Goal: Task Accomplishment & Management: Manage account settings

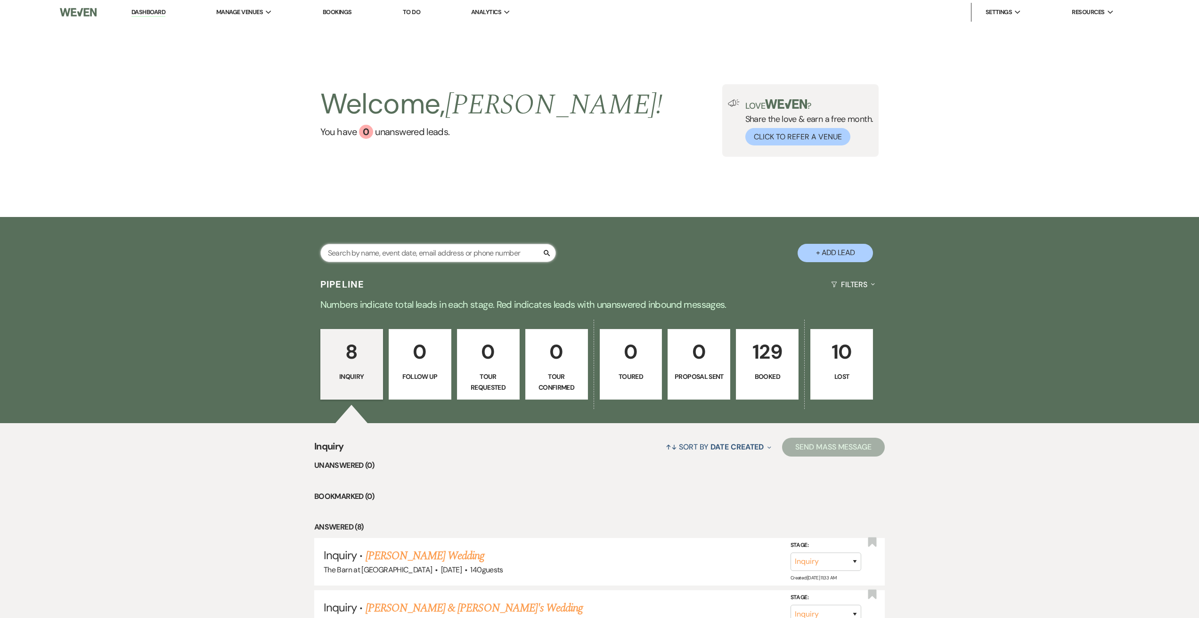
click at [410, 250] on input "text" at bounding box center [438, 253] width 236 height 18
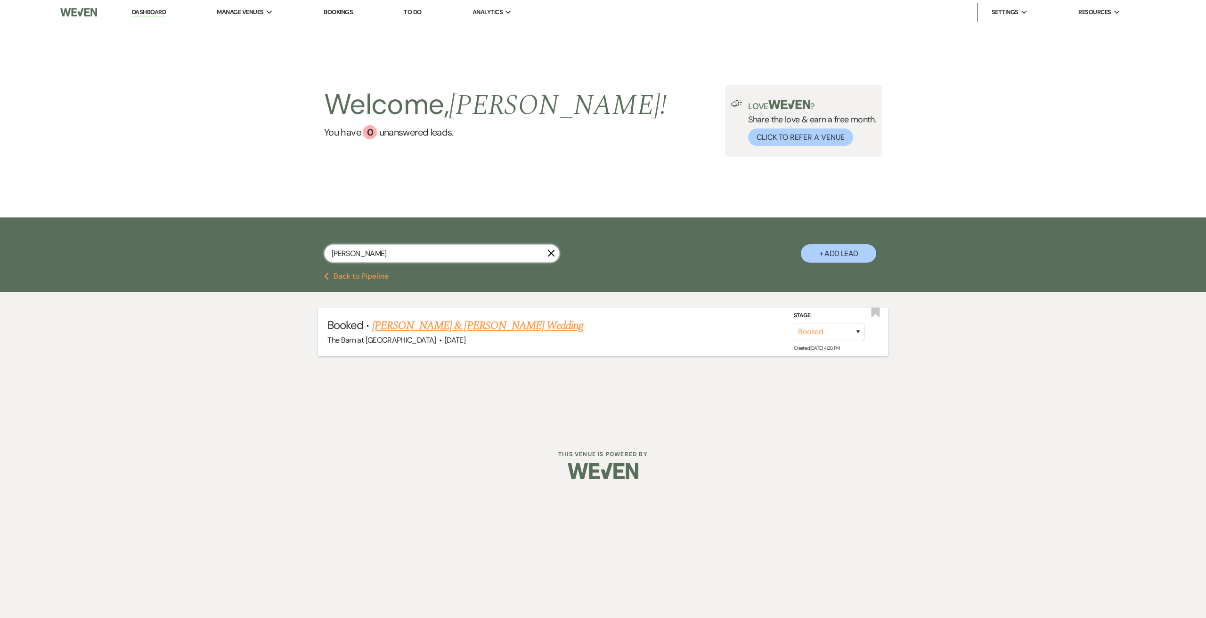
type input "lindsay"
click at [466, 331] on link "[PERSON_NAME] & [PERSON_NAME] Wedding" at bounding box center [477, 325] width 211 height 17
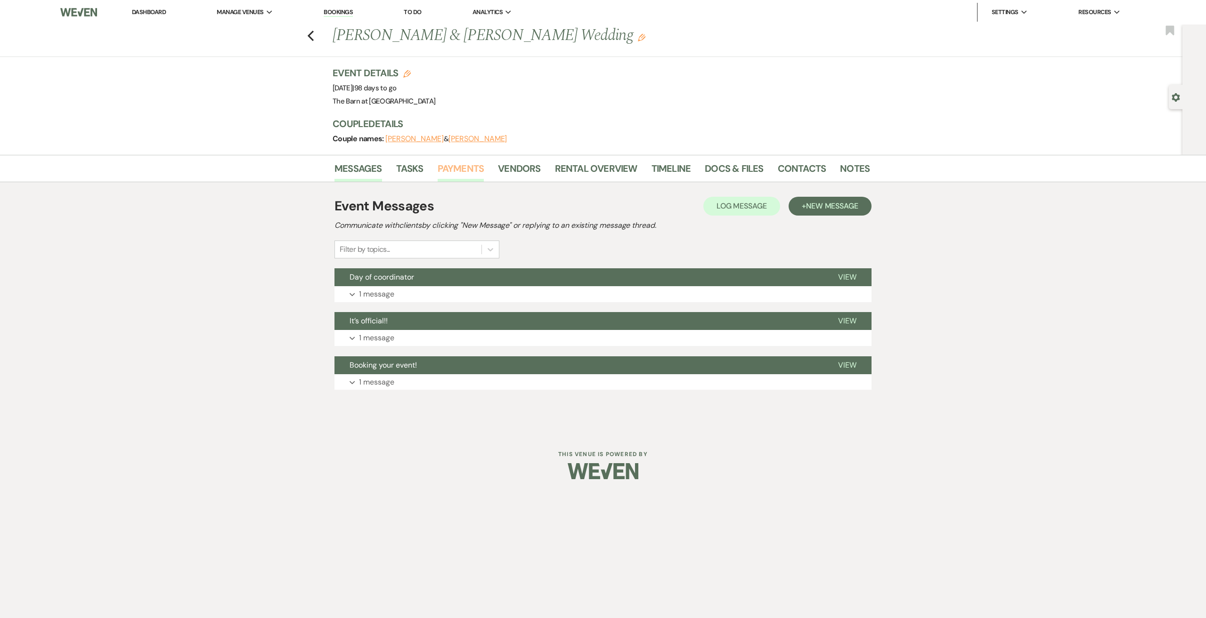
click at [459, 169] on link "Payments" at bounding box center [461, 171] width 47 height 21
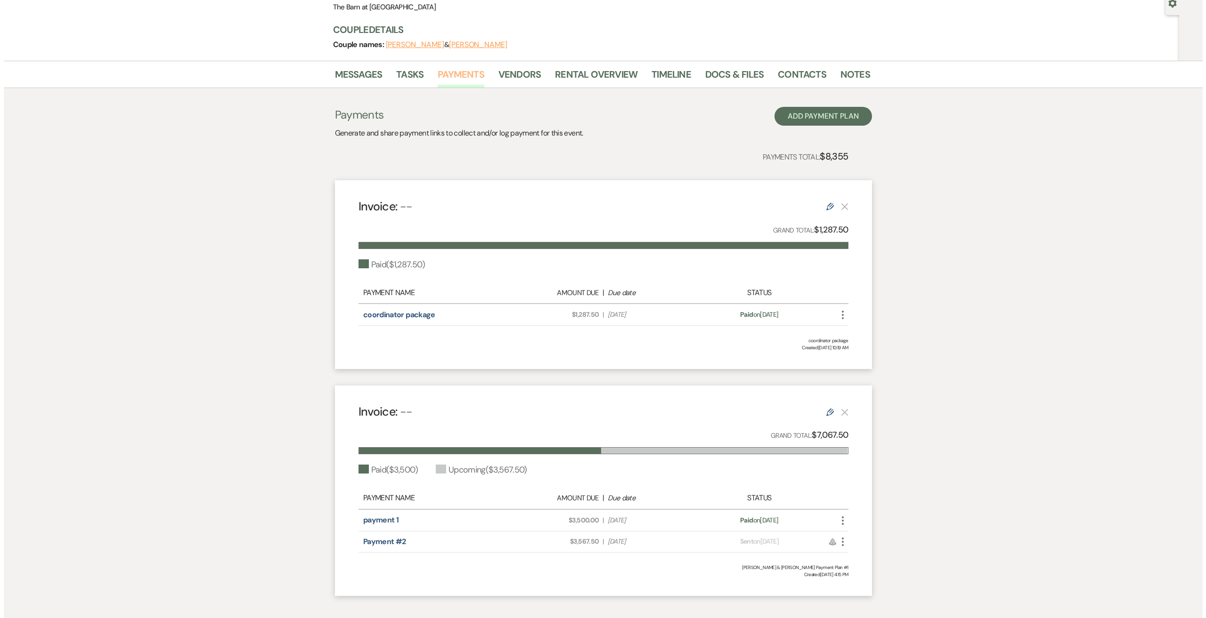
scroll to position [141, 0]
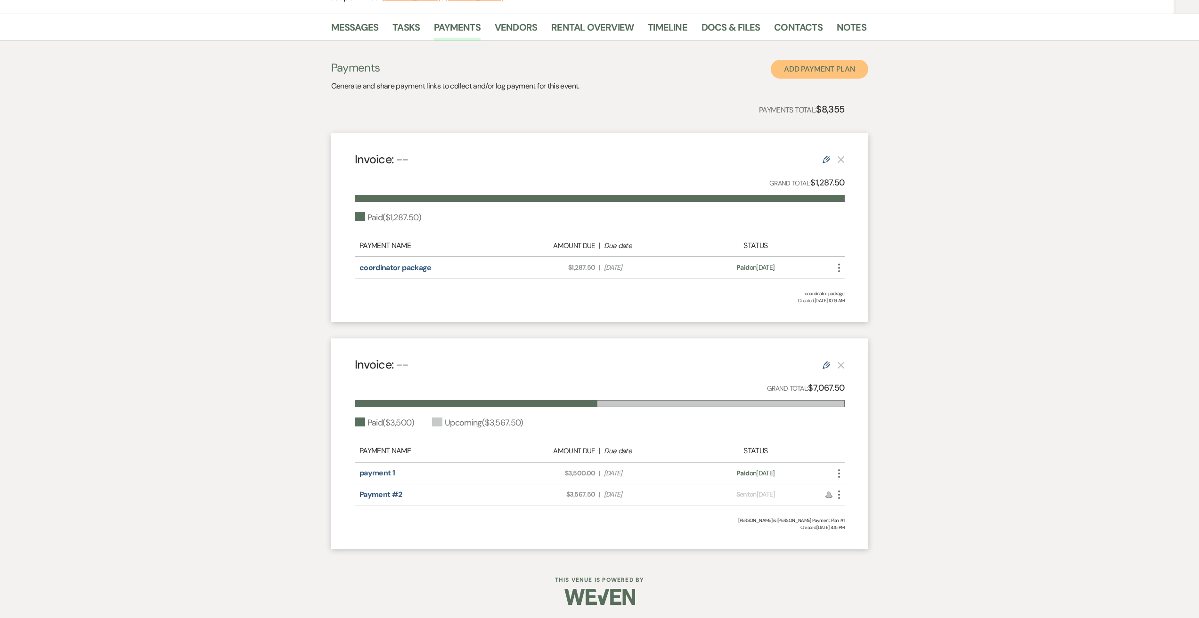
click at [820, 69] on button "Add Payment Plan" at bounding box center [819, 69] width 97 height 19
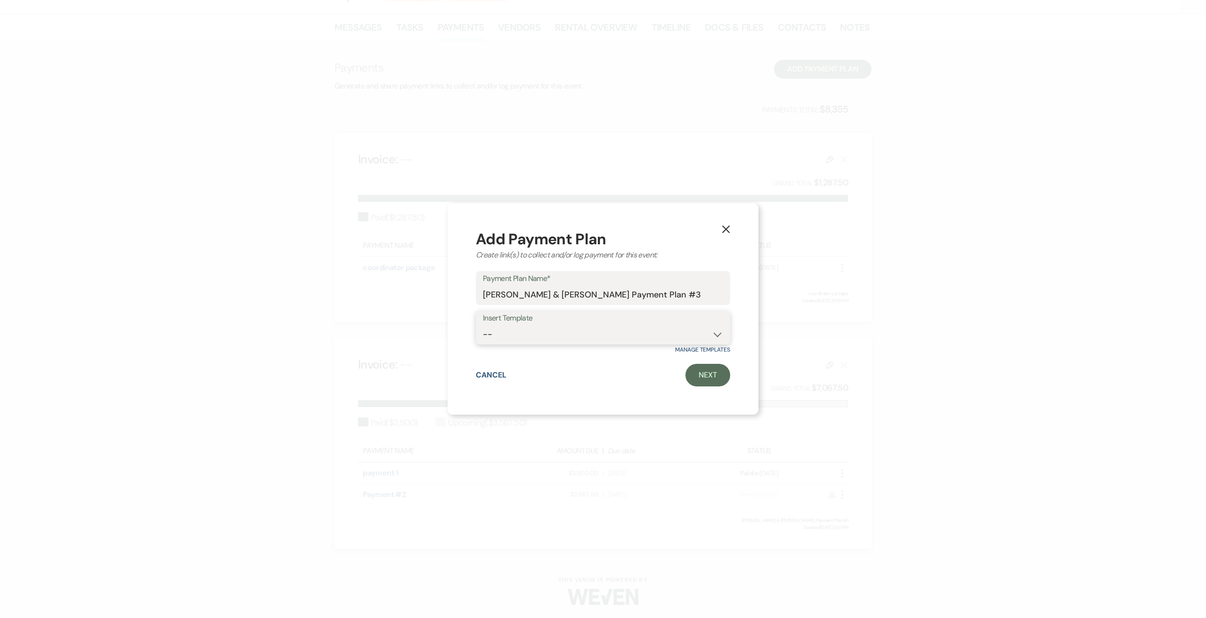
click at [610, 330] on select "--" at bounding box center [603, 334] width 240 height 18
click at [610, 332] on select "--" at bounding box center [603, 334] width 240 height 18
click at [699, 290] on input "Jake Van Horn & Lindsay Zwald's Payment Plan #3" at bounding box center [603, 295] width 240 height 18
drag, startPoint x: 702, startPoint y: 292, endPoint x: 471, endPoint y: 297, distance: 231.3
click at [471, 297] on div "X Add Payment Plan Create link(s) to collect and/or log payment for this event:…" at bounding box center [602, 308] width 311 height 211
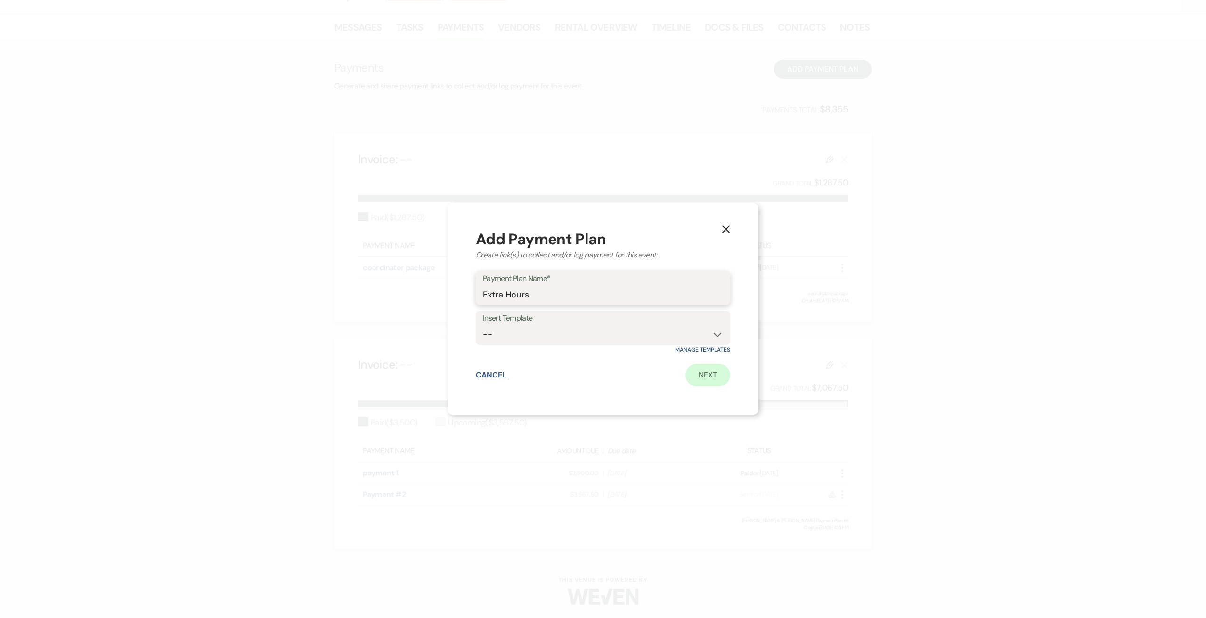
type input "Extra Hours"
click at [712, 378] on link "Next" at bounding box center [707, 375] width 45 height 23
select select "2"
select select "percentage"
select select "true"
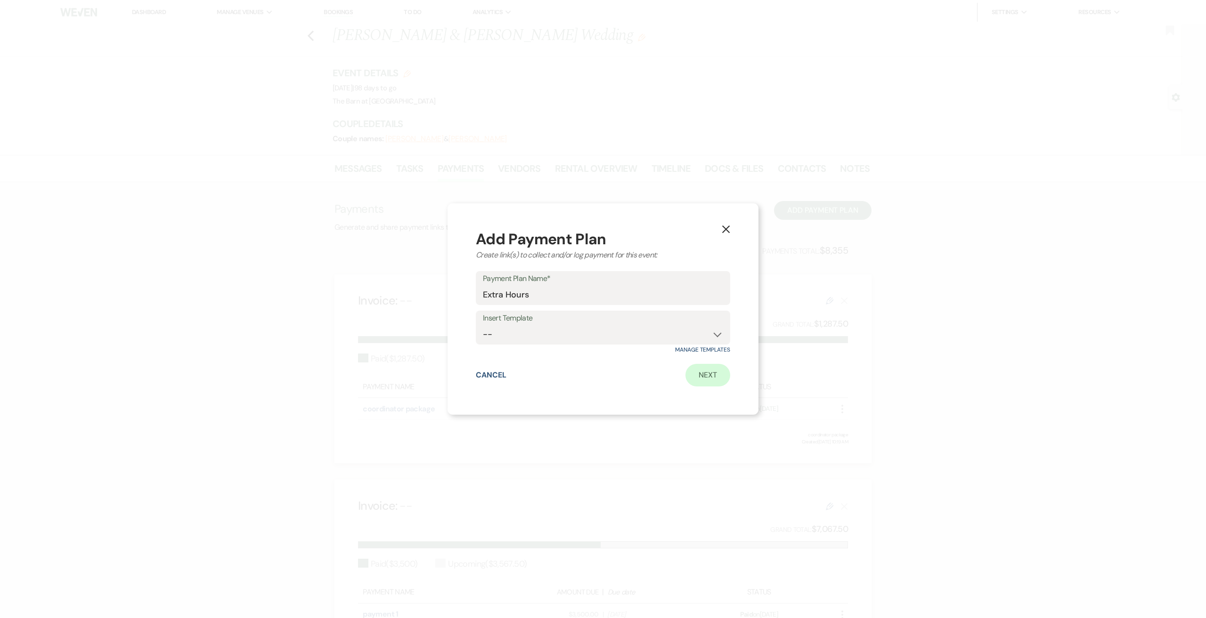
select select "client"
select select "weeks"
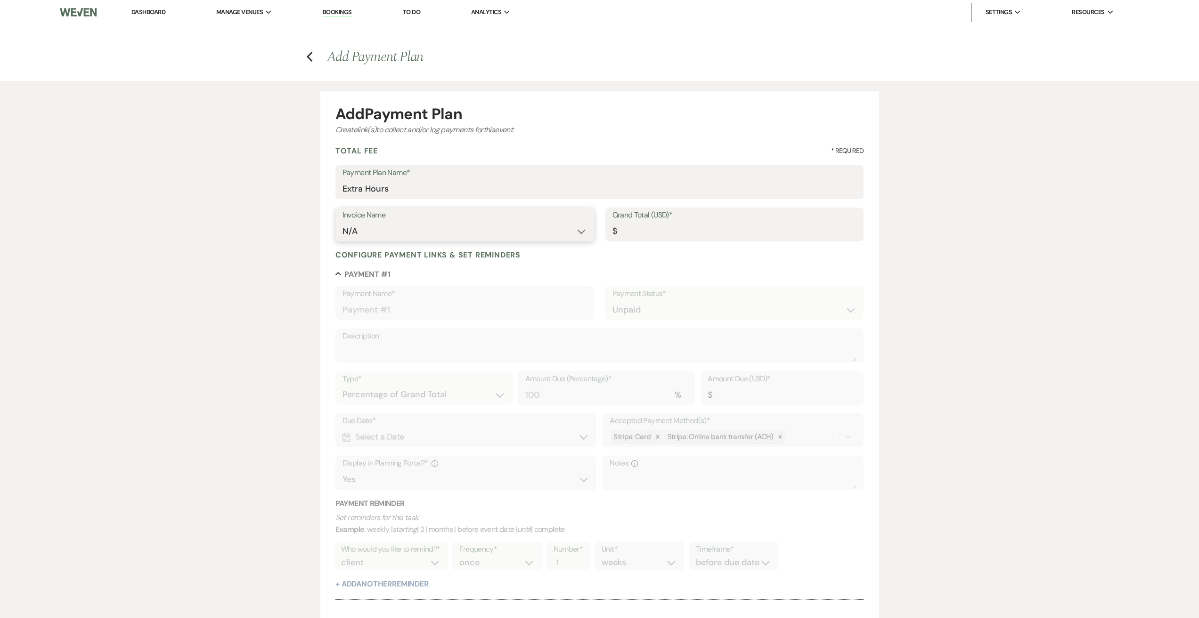
click at [580, 230] on select "N/A" at bounding box center [464, 231] width 244 height 18
click at [670, 232] on input "Grand Total (USD)*" at bounding box center [734, 231] width 244 height 18
type input "5"
type input "5.00"
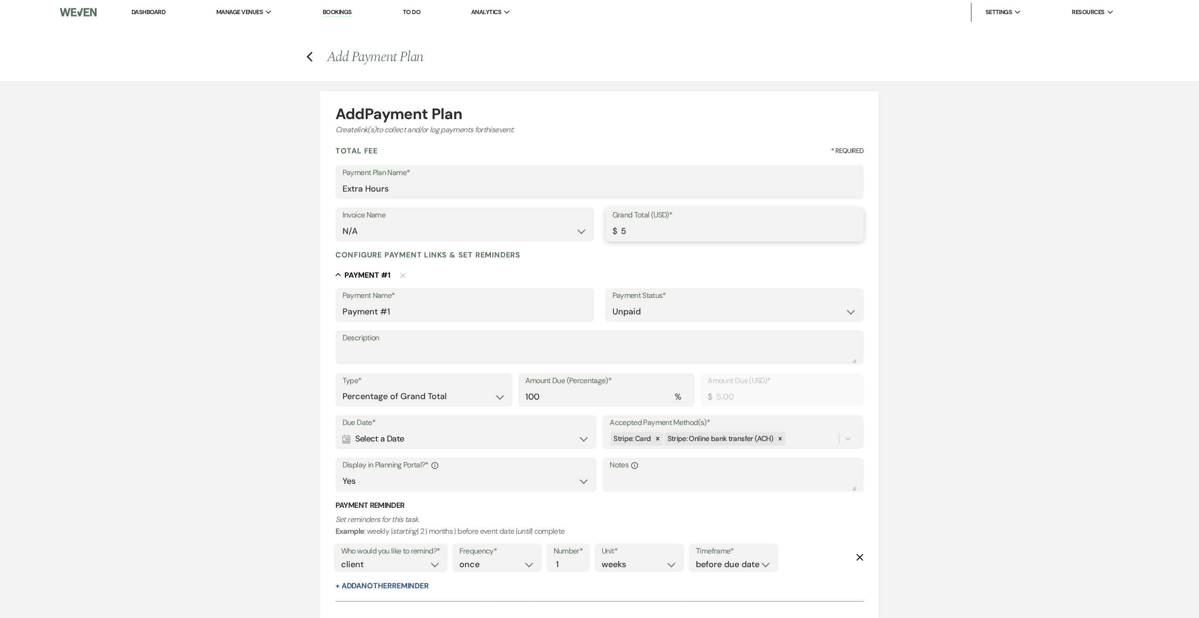
type input "50"
type input "50.00"
type input "500"
type input "500.00"
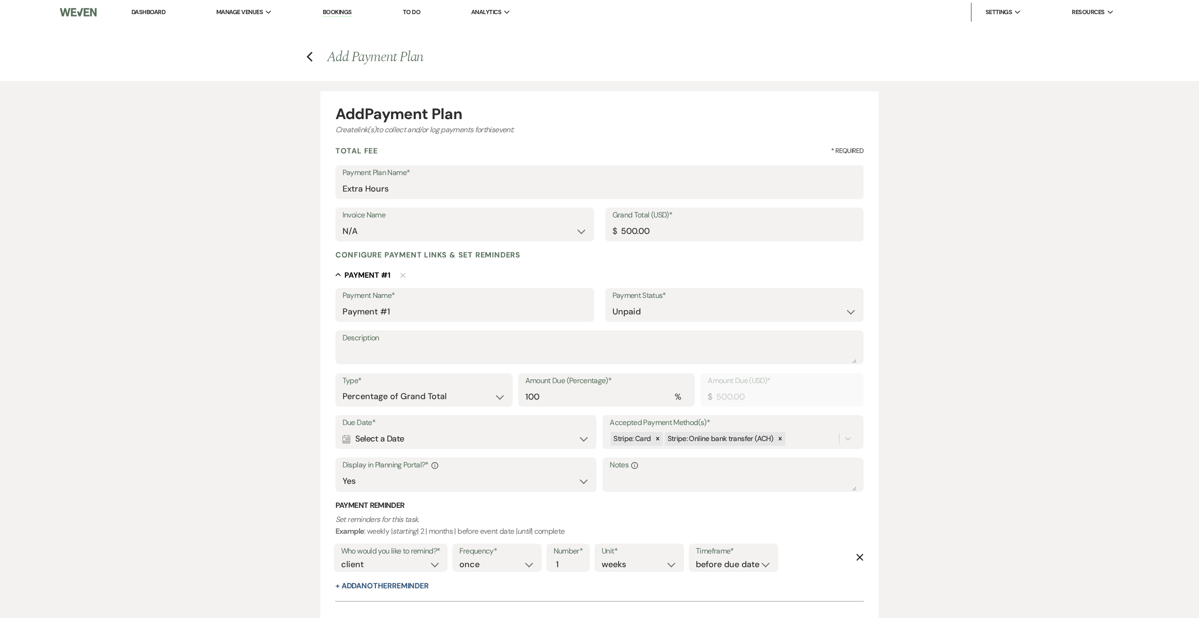
click at [649, 266] on div "Configure payment links & set reminders Collapse Payment # 1 Delete Payment Nam…" at bounding box center [599, 430] width 528 height 361
click at [515, 339] on label "Description" at bounding box center [599, 339] width 514 height 14
click at [515, 345] on textarea "Description" at bounding box center [599, 354] width 514 height 19
type textarea "2 extra hours"
click at [467, 435] on div "Calendar Select a Date Expand" at bounding box center [465, 439] width 247 height 18
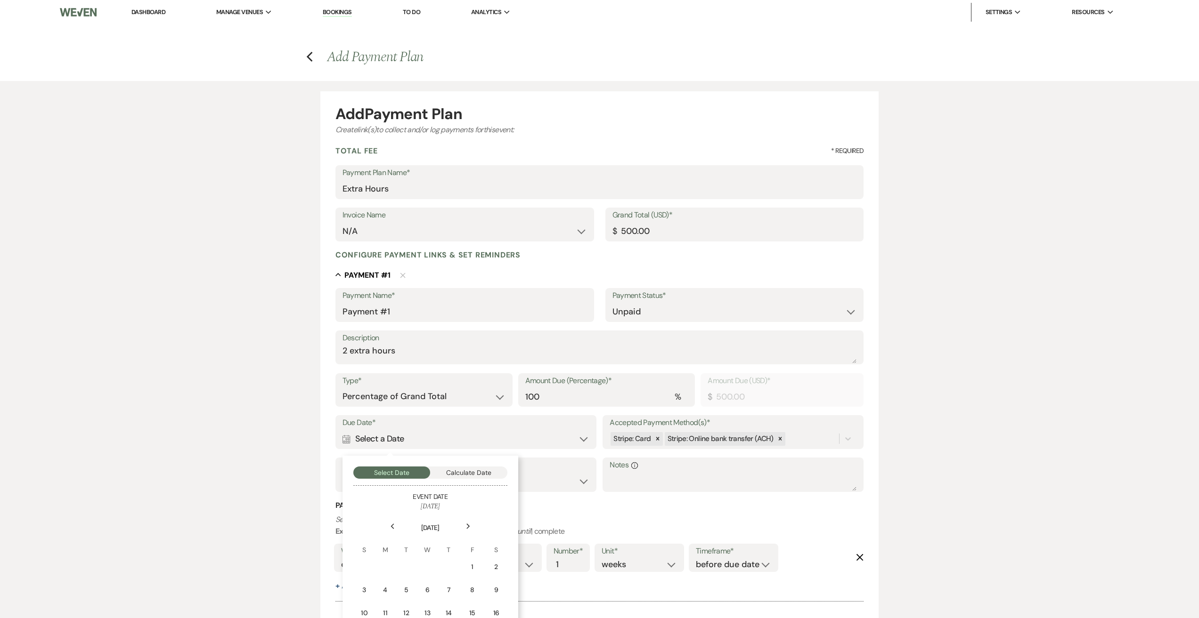
scroll to position [100, 0]
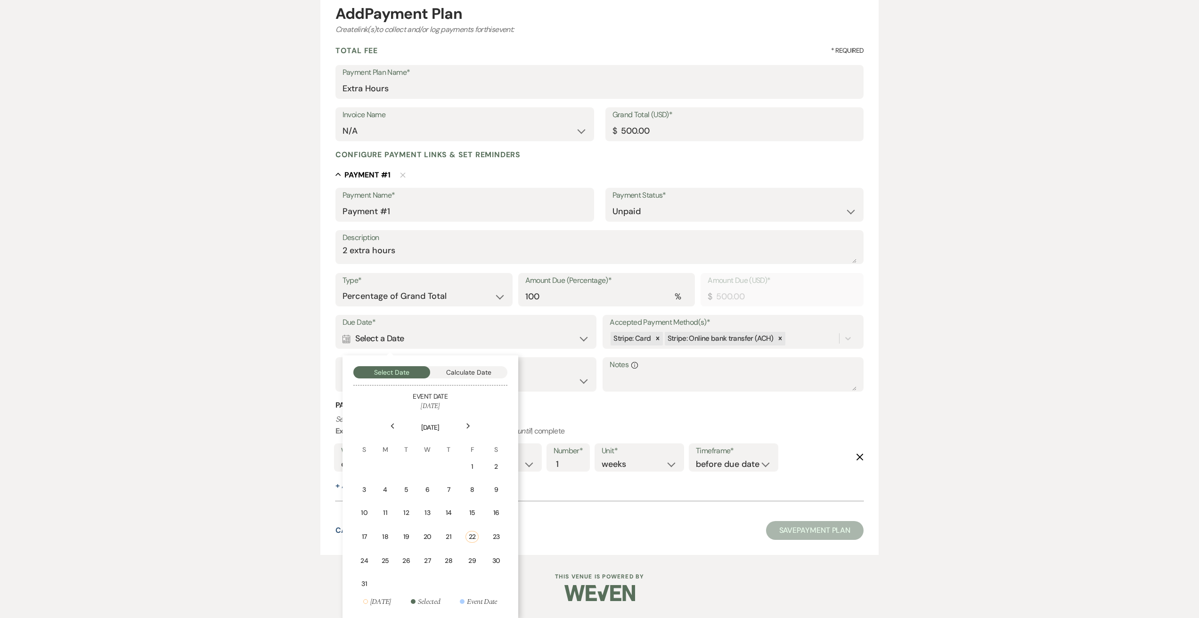
click at [466, 426] on icon "Next" at bounding box center [468, 426] width 5 height 6
click at [386, 470] on div "1" at bounding box center [386, 469] width 8 height 10
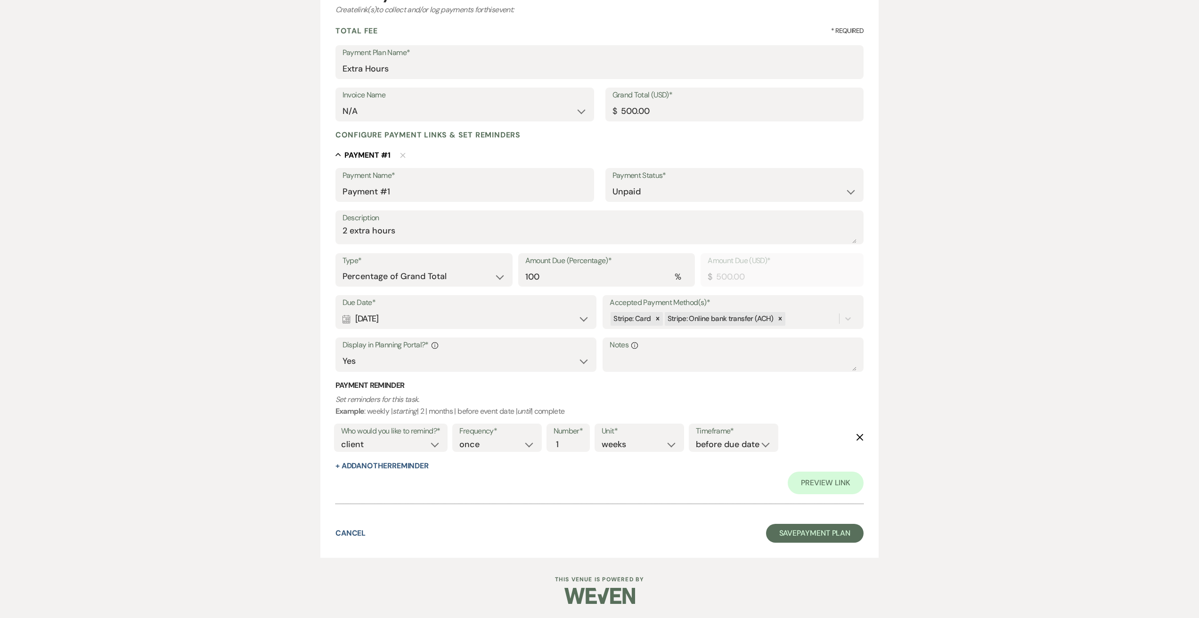
scroll to position [26, 0]
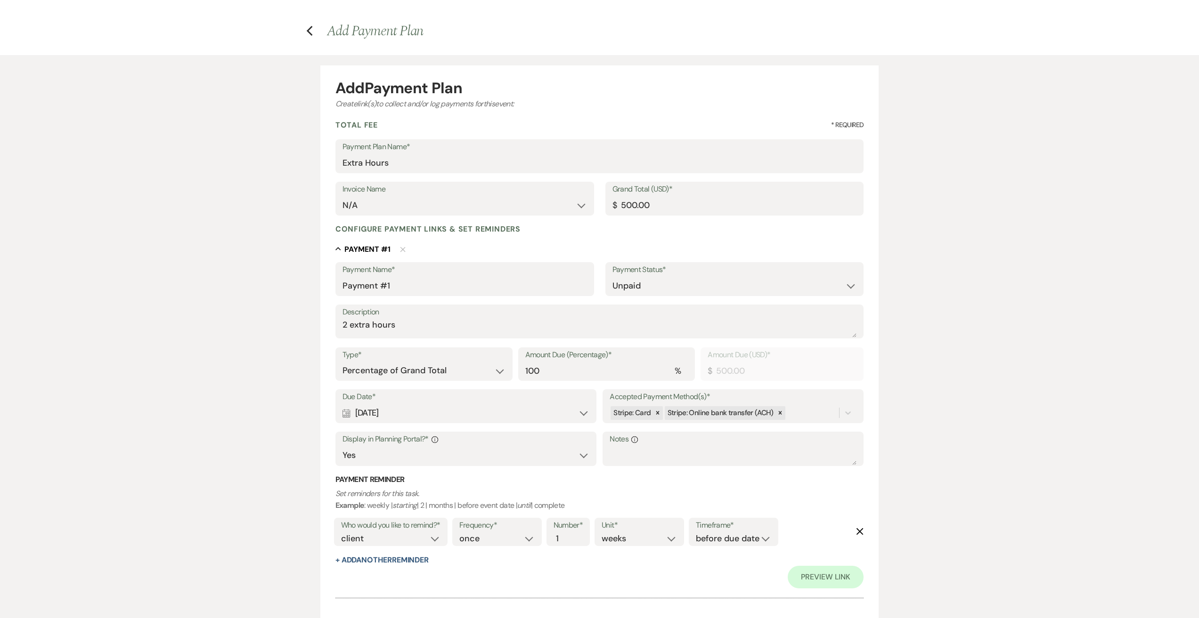
click at [580, 414] on div "Calendar Sep 01, 2025 Expand" at bounding box center [465, 413] width 247 height 18
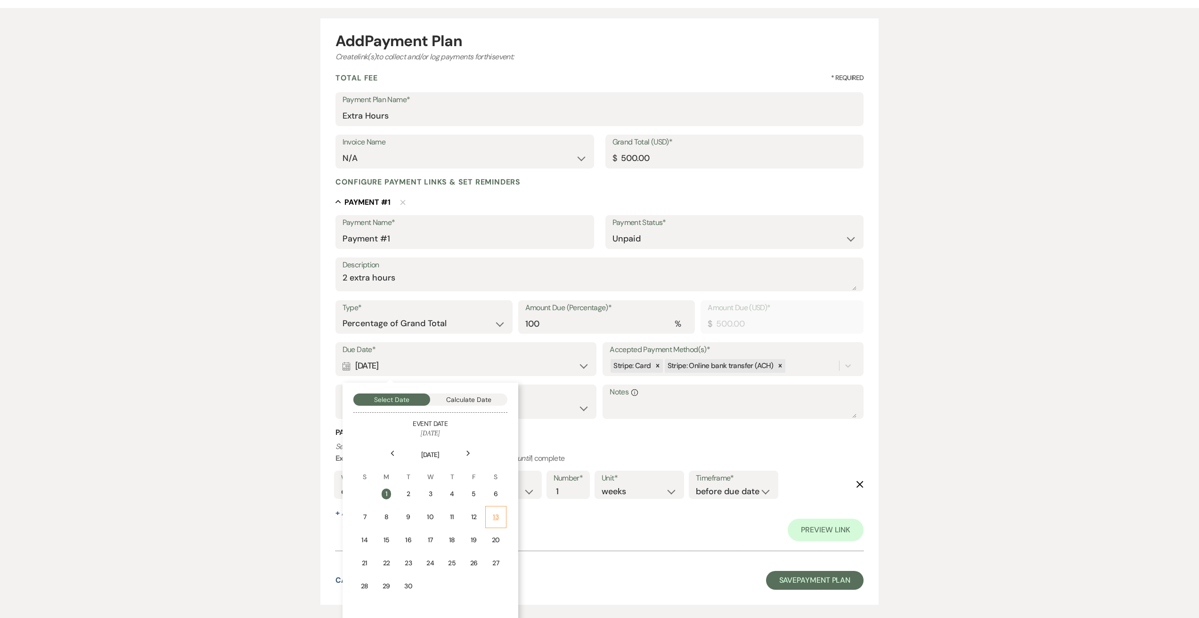
scroll to position [120, 0]
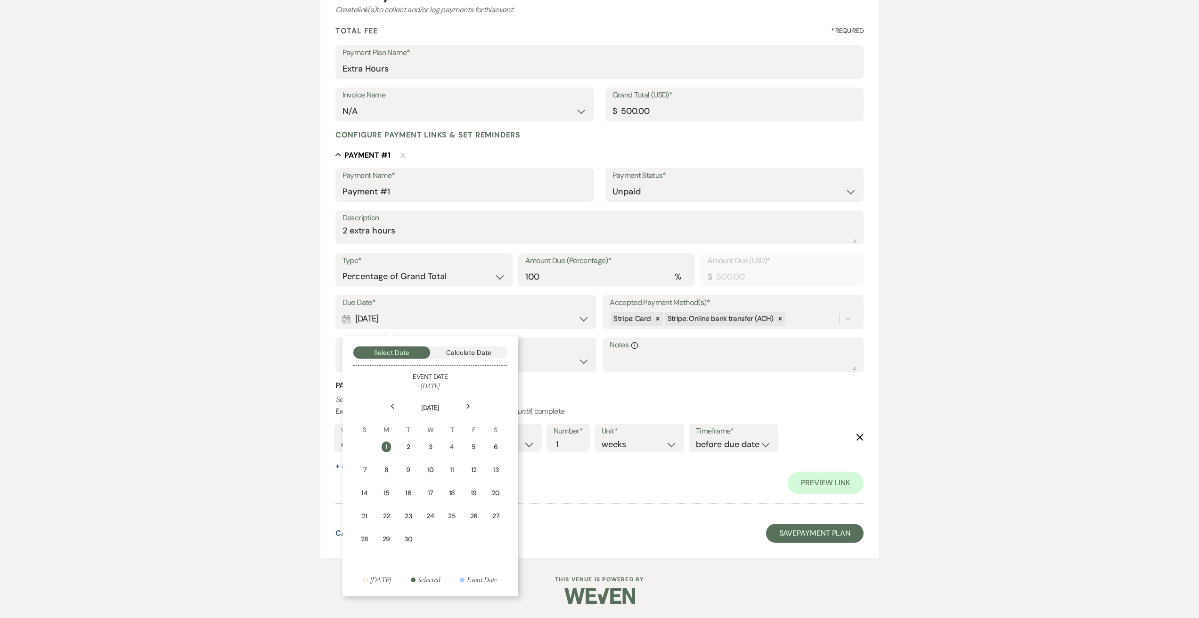
click at [468, 407] on use at bounding box center [467, 406] width 3 height 5
click at [425, 455] on td "1" at bounding box center [430, 447] width 21 height 22
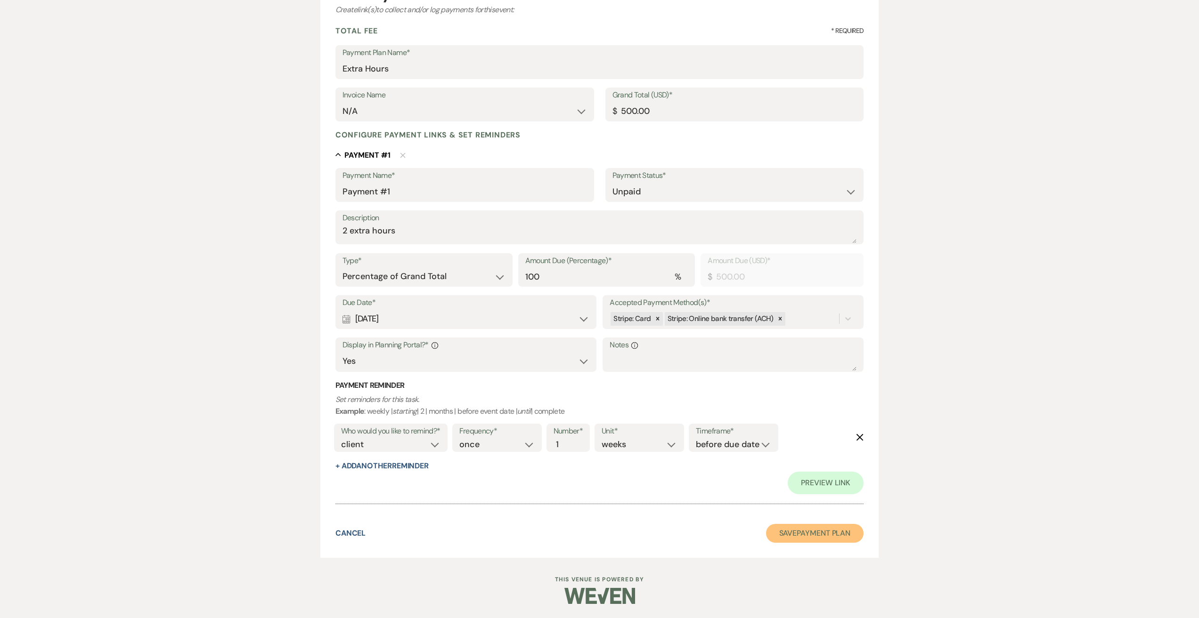
click at [795, 533] on button "Save Payment Plan" at bounding box center [815, 533] width 98 height 19
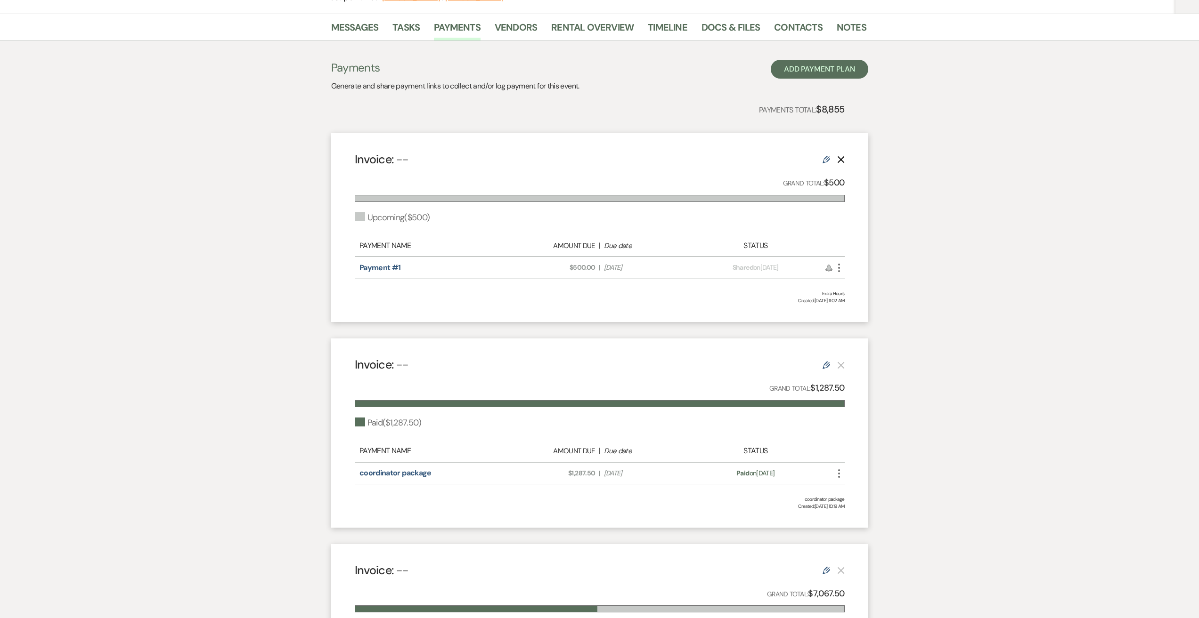
scroll to position [236, 0]
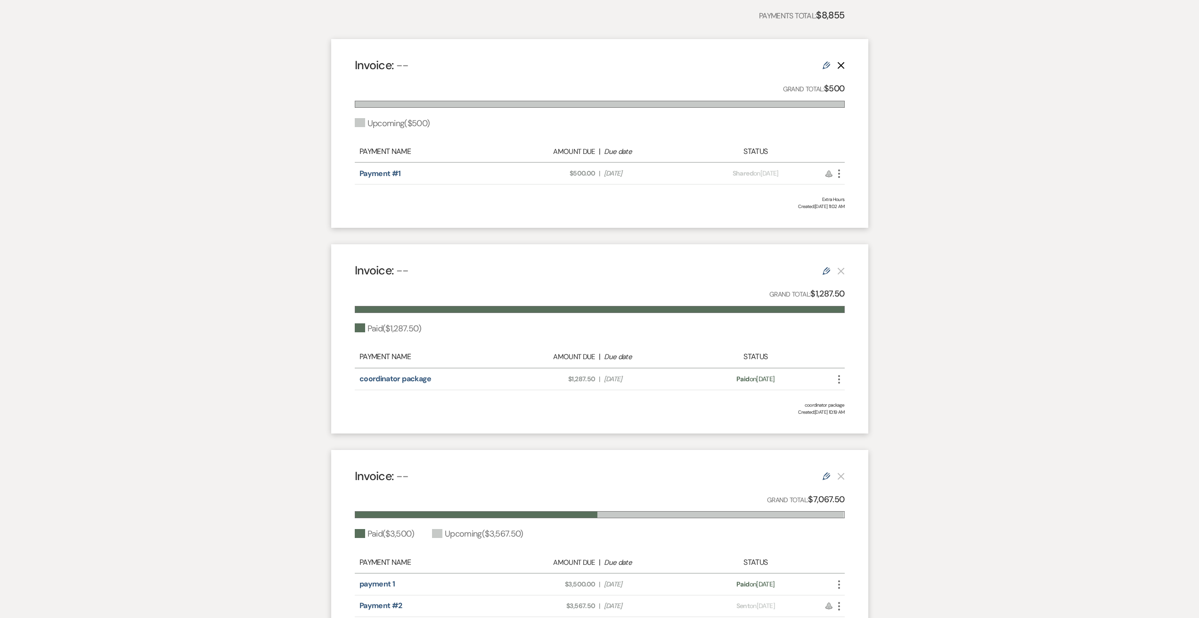
click at [836, 174] on icon "More" at bounding box center [838, 173] width 11 height 11
click at [861, 244] on link "Pencil Edit" at bounding box center [880, 241] width 95 height 16
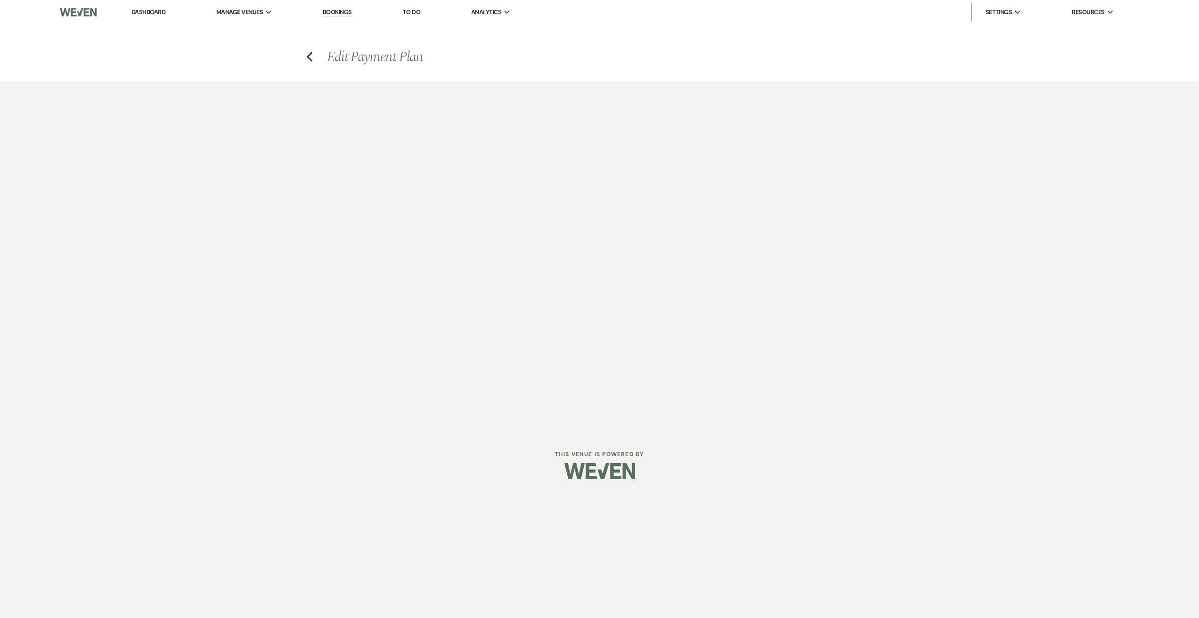
select select "2"
select select "percentage"
select select "true"
select select "client"
select select "weeks"
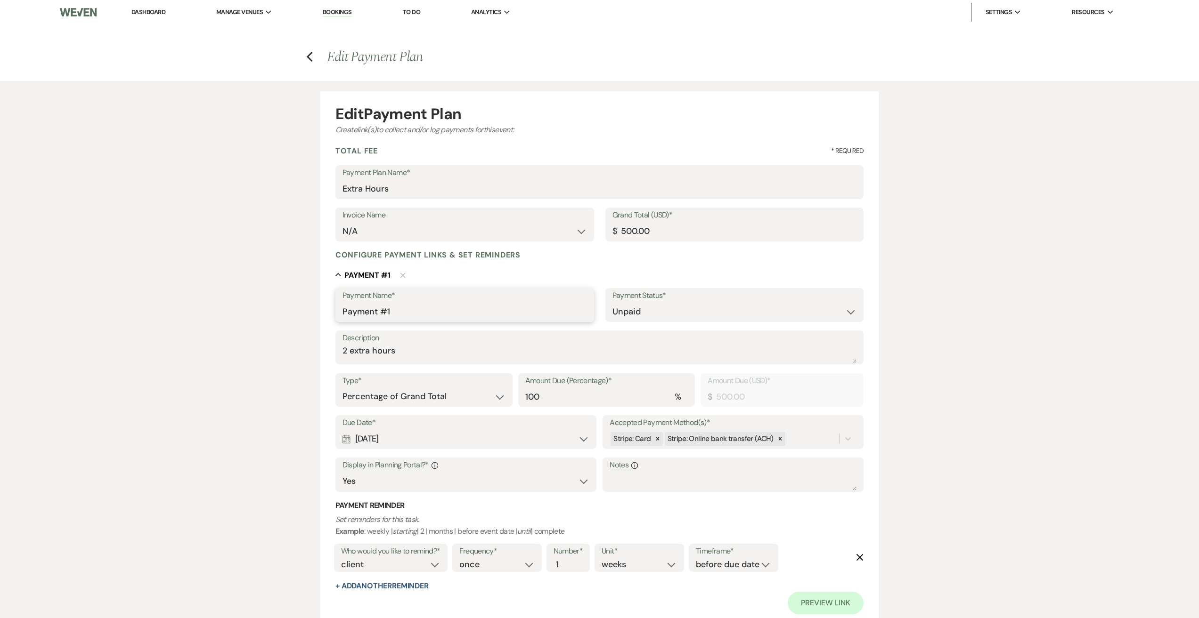
drag, startPoint x: 402, startPoint y: 309, endPoint x: 300, endPoint y: 294, distance: 102.3
click at [310, 295] on div "Edit Payment Plan Create link(s) to collect and/or log payments for this event:…" at bounding box center [599, 379] width 678 height 597
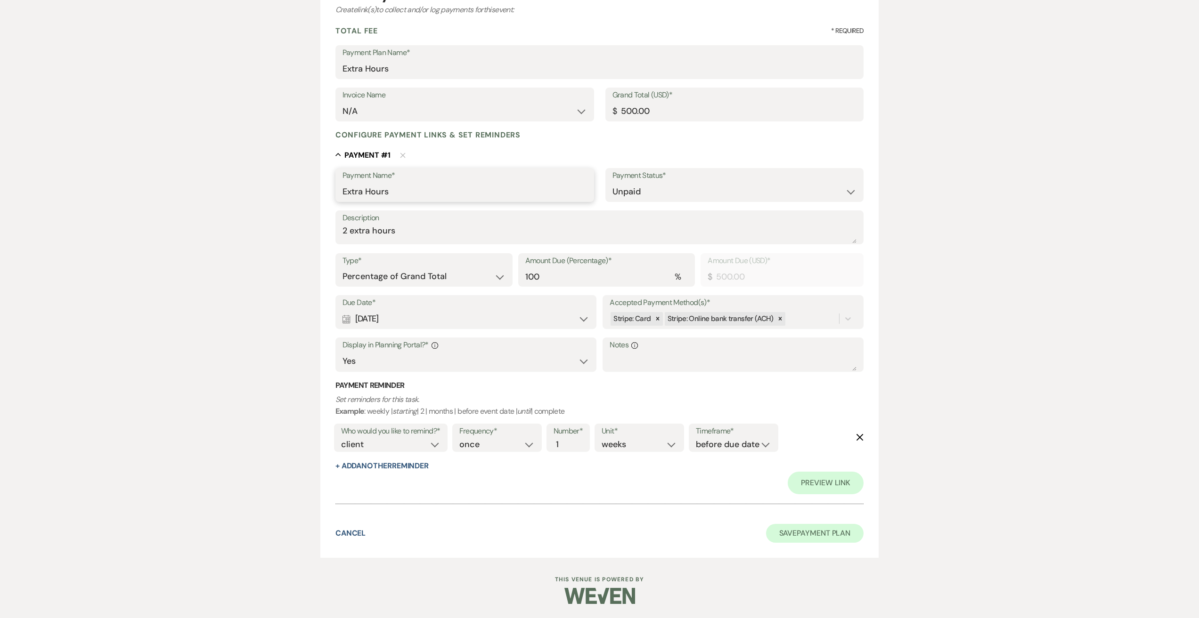
type input "Extra Hours"
click at [802, 535] on button "Save Payment Plan" at bounding box center [815, 533] width 98 height 19
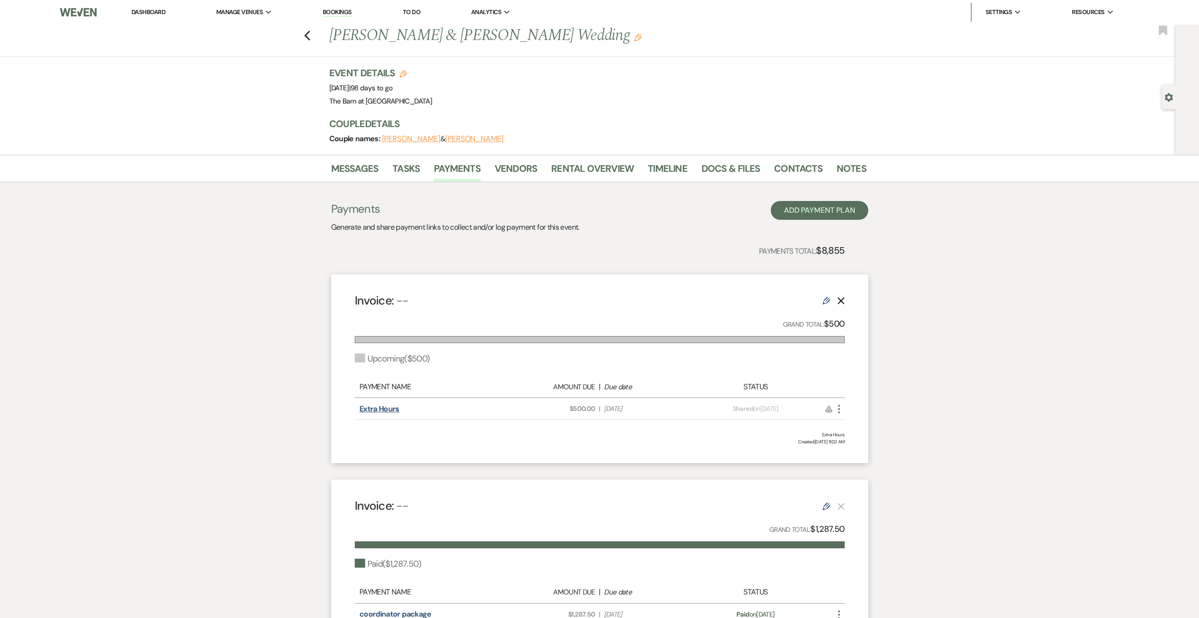
click at [384, 405] on link "Extra Hours" at bounding box center [379, 409] width 40 height 10
click at [307, 35] on div "Previous [PERSON_NAME] & [PERSON_NAME] Wedding Edit Bookmark" at bounding box center [585, 40] width 1180 height 32
click at [310, 37] on use "button" at bounding box center [307, 36] width 6 height 10
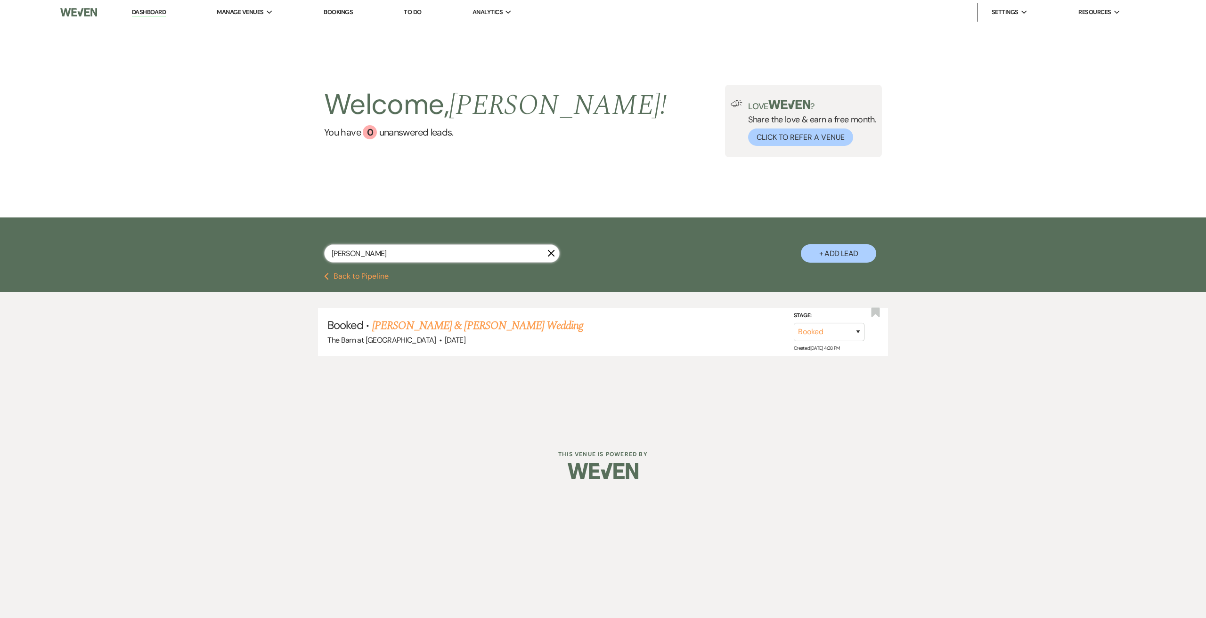
drag, startPoint x: 377, startPoint y: 252, endPoint x: 298, endPoint y: 238, distance: 80.5
click at [290, 247] on div "lindsay X + Add Lead" at bounding box center [603, 246] width 678 height 48
type input "daisy"
click at [452, 326] on link "James Salazar & Daisy Lozano's Wedding" at bounding box center [477, 325] width 211 height 17
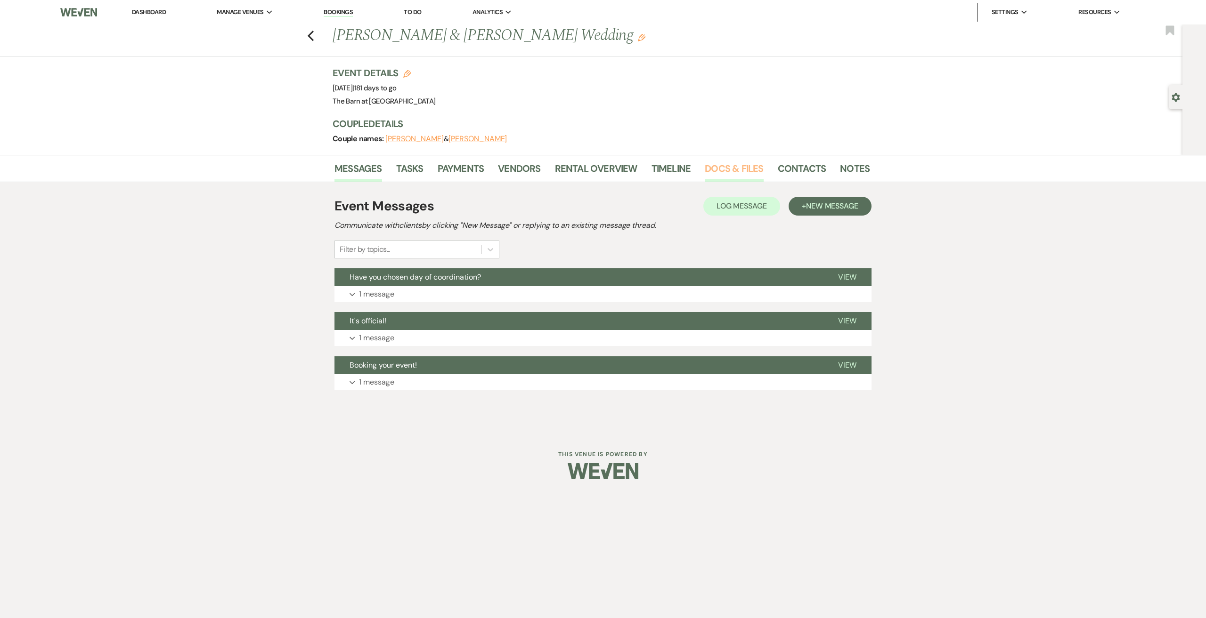
click at [731, 168] on link "Docs & Files" at bounding box center [734, 171] width 58 height 21
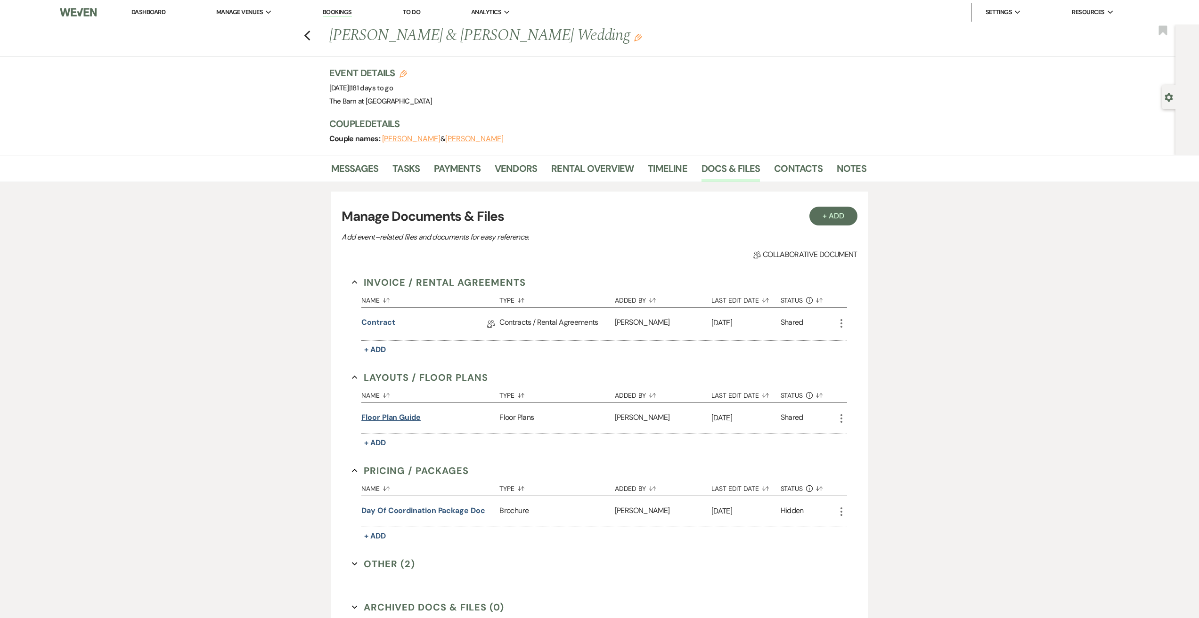
click at [399, 418] on button "floor plan guide" at bounding box center [390, 417] width 59 height 11
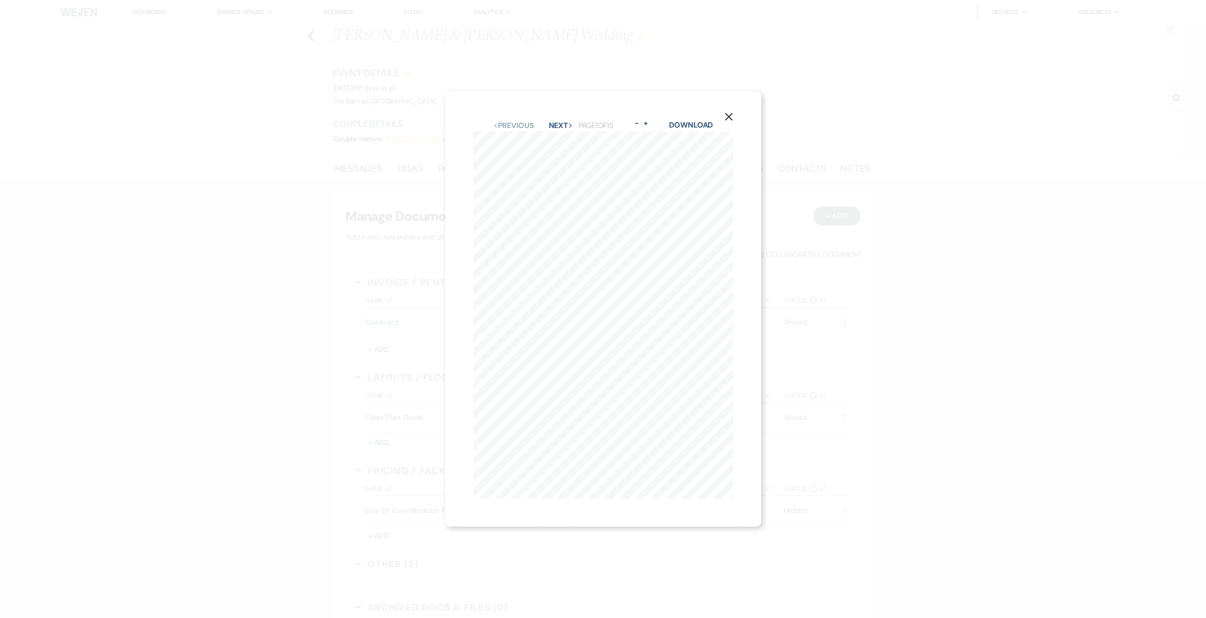
click at [552, 120] on div "Previous Previous Next Next Page 1 of 15 - Zoom + Download" at bounding box center [603, 126] width 260 height 12
click at [557, 122] on button "Next Next" at bounding box center [561, 126] width 24 height 8
click at [557, 122] on button "Next Next" at bounding box center [560, 126] width 24 height 8
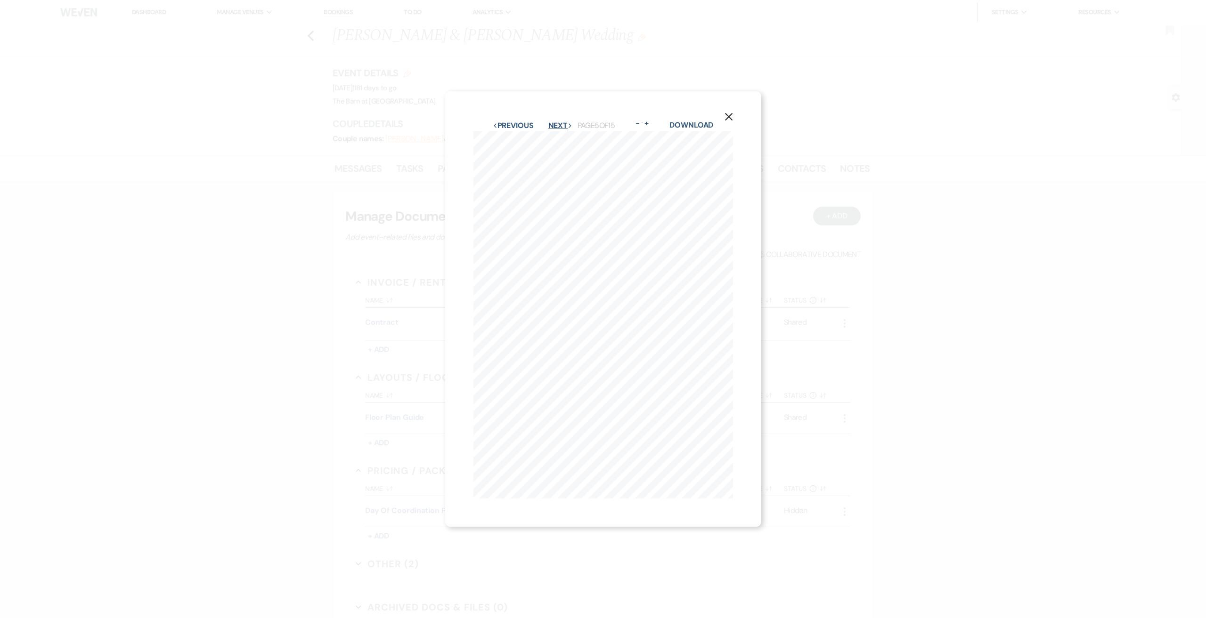
click at [557, 122] on button "Next Next" at bounding box center [560, 126] width 24 height 8
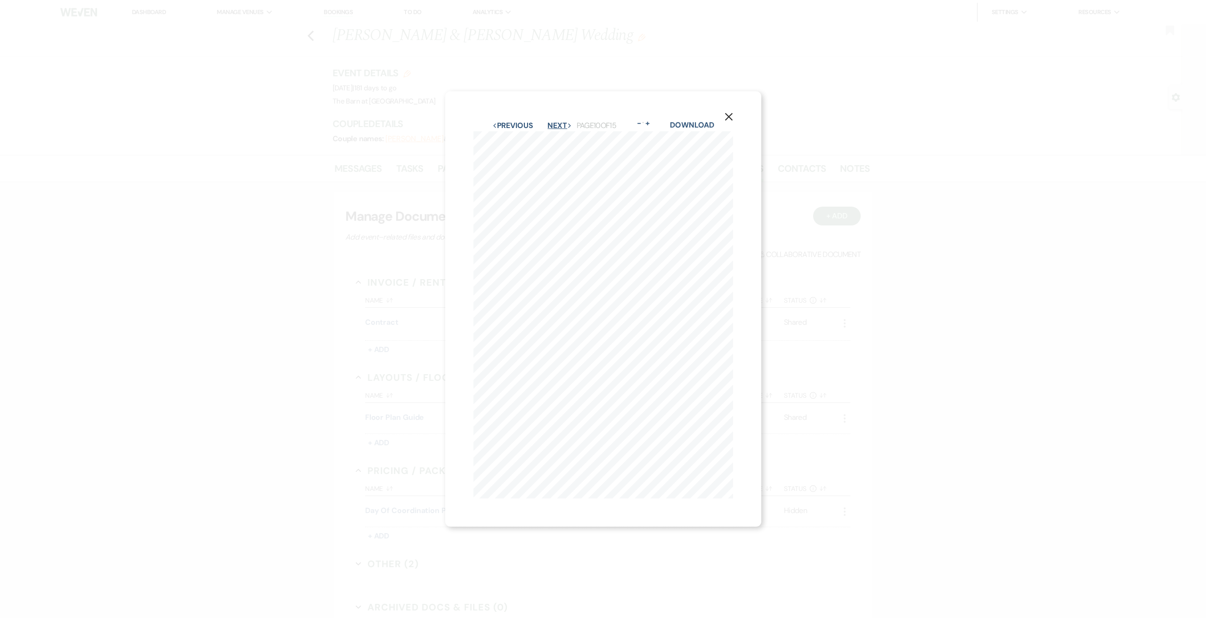
click at [554, 122] on button "Next Next" at bounding box center [559, 126] width 24 height 8
click at [554, 122] on button "Next Next" at bounding box center [560, 126] width 24 height 8
click at [560, 122] on button "Next Next" at bounding box center [560, 126] width 24 height 8
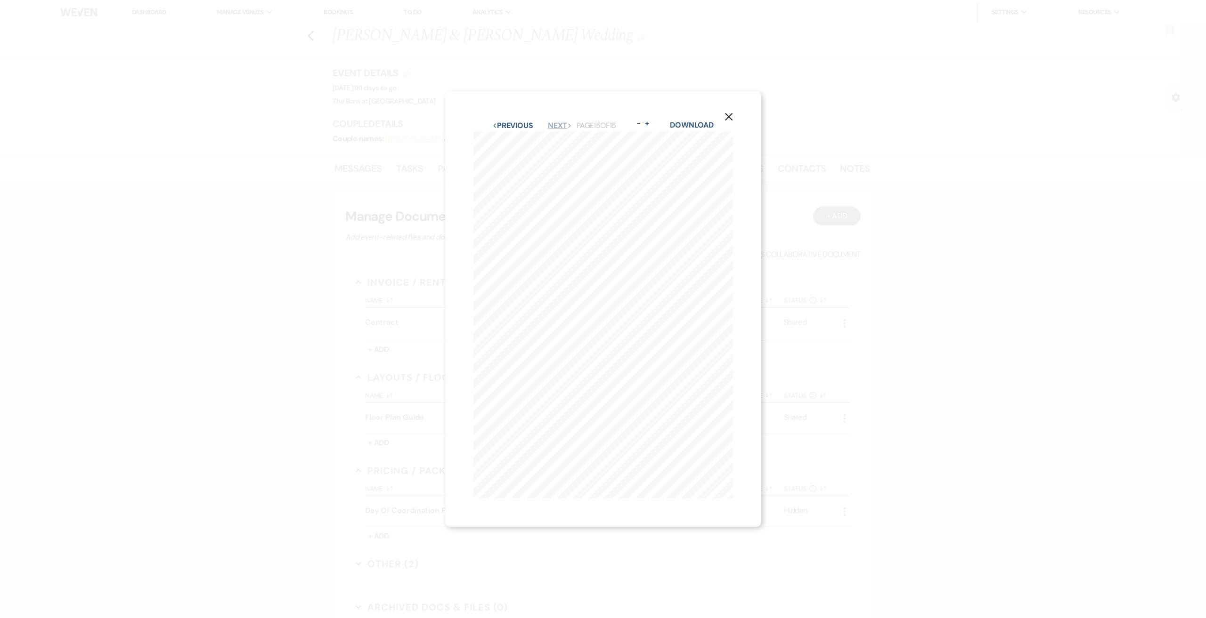
click at [560, 122] on button "Next Next" at bounding box center [560, 126] width 24 height 8
click at [519, 303] on button "Previous Previous" at bounding box center [514, 304] width 41 height 8
click at [728, 113] on icon "X" at bounding box center [728, 117] width 8 height 8
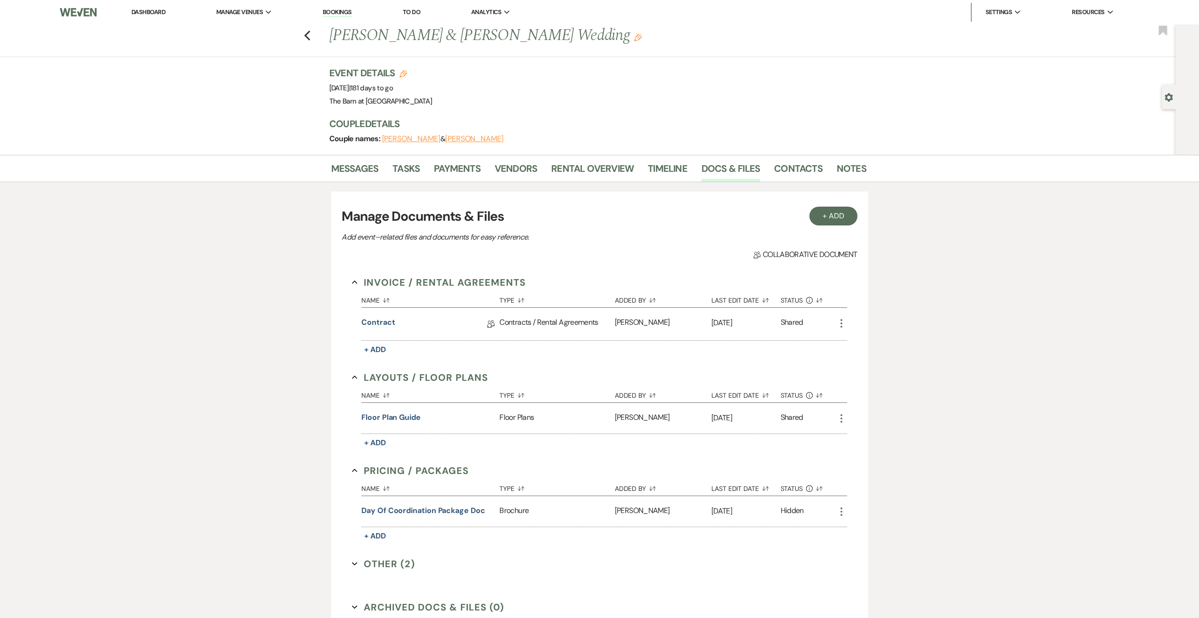
click at [253, 249] on div "Messages Tasks Payments Vendors Rental Overview Timeline Docs & Files Contacts …" at bounding box center [599, 407] width 1199 height 504
click at [307, 32] on icon "Previous" at bounding box center [307, 35] width 7 height 11
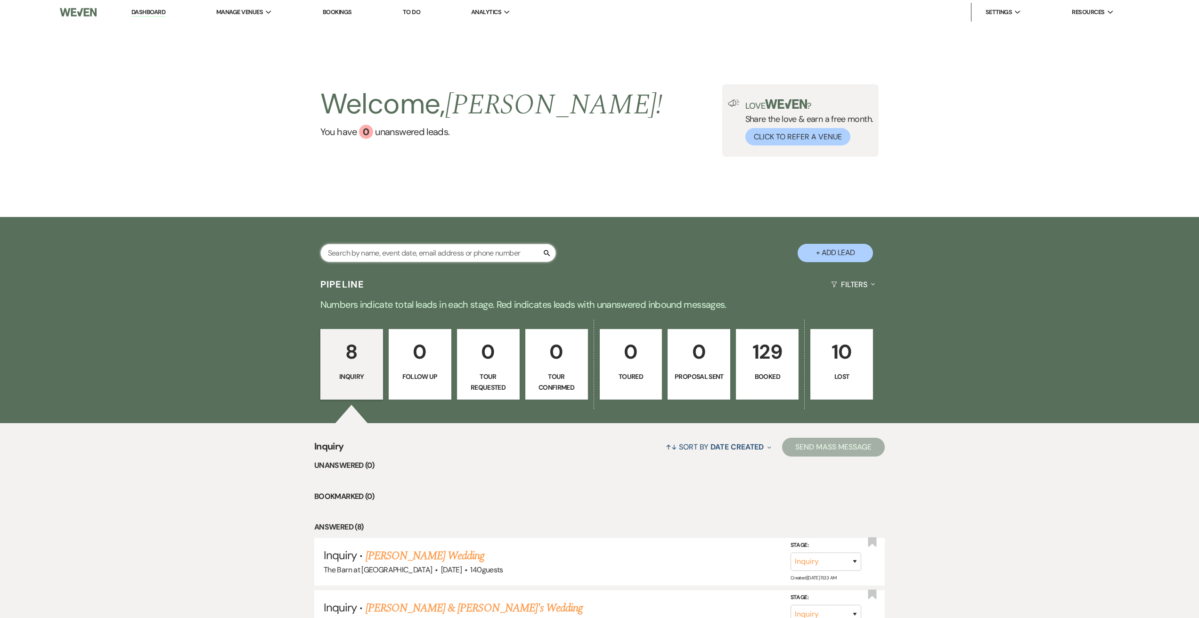
click at [467, 257] on input "text" at bounding box center [438, 253] width 236 height 18
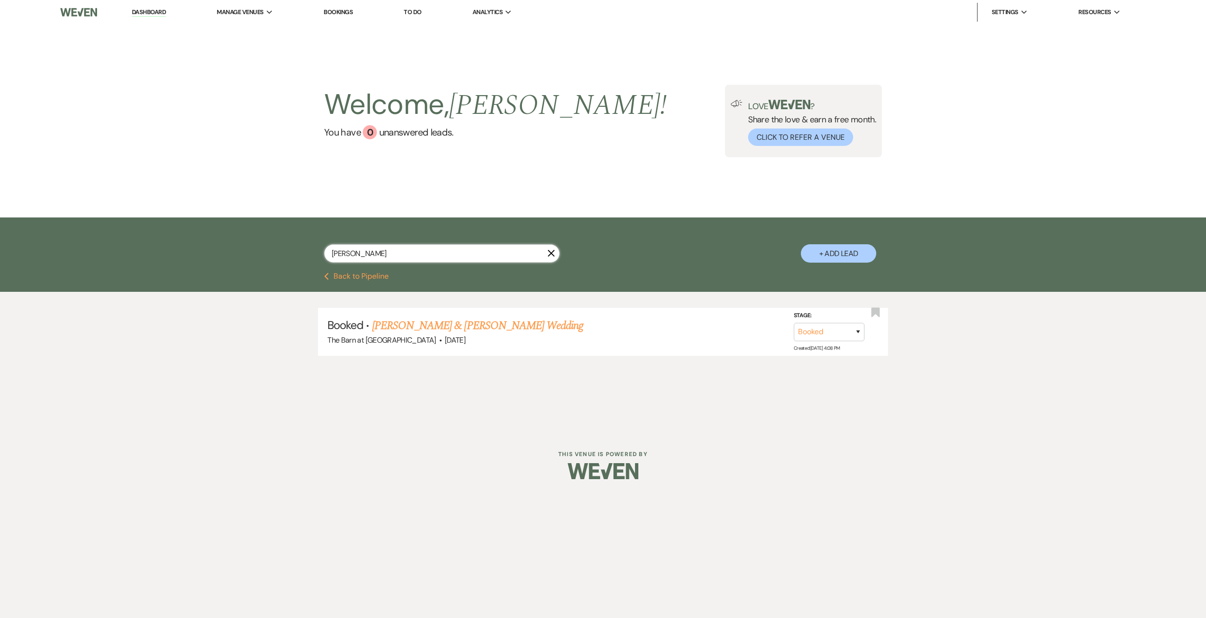
type input "[PERSON_NAME]"
click at [520, 330] on link "[PERSON_NAME] & [PERSON_NAME] Wedding" at bounding box center [477, 325] width 211 height 17
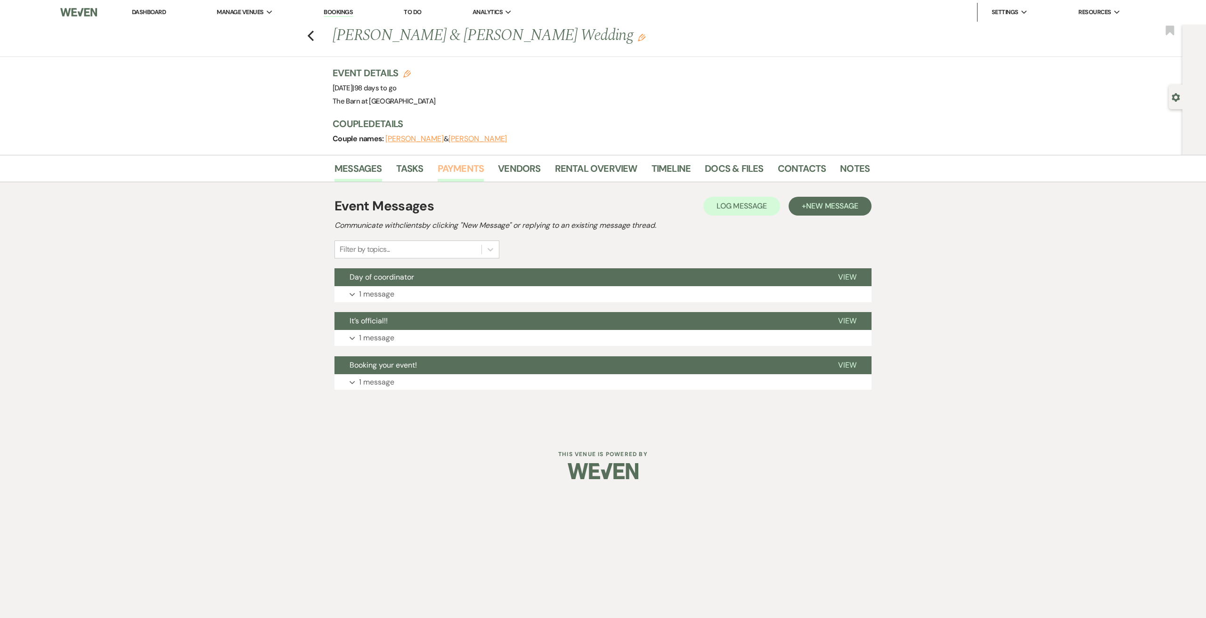
click at [474, 167] on link "Payments" at bounding box center [461, 171] width 47 height 21
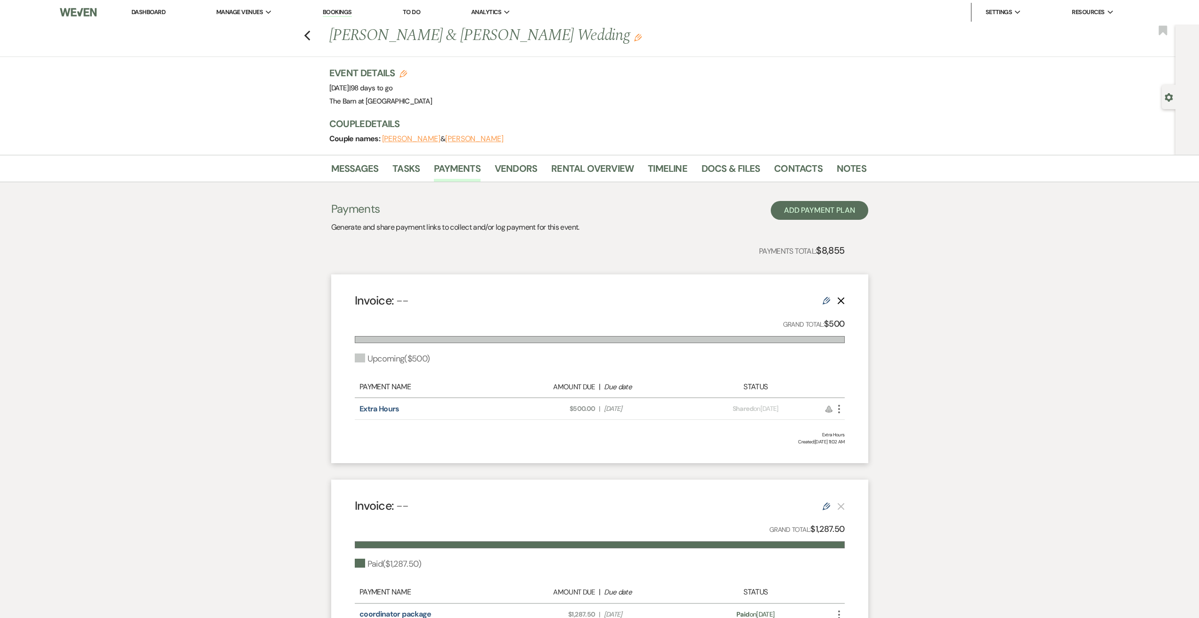
click at [317, 40] on div "Previous [PERSON_NAME] & [PERSON_NAME] Wedding Edit Bookmark" at bounding box center [585, 40] width 1180 height 32
click at [309, 32] on icon "Previous" at bounding box center [307, 35] width 7 height 11
